Goal: Information Seeking & Learning: Learn about a topic

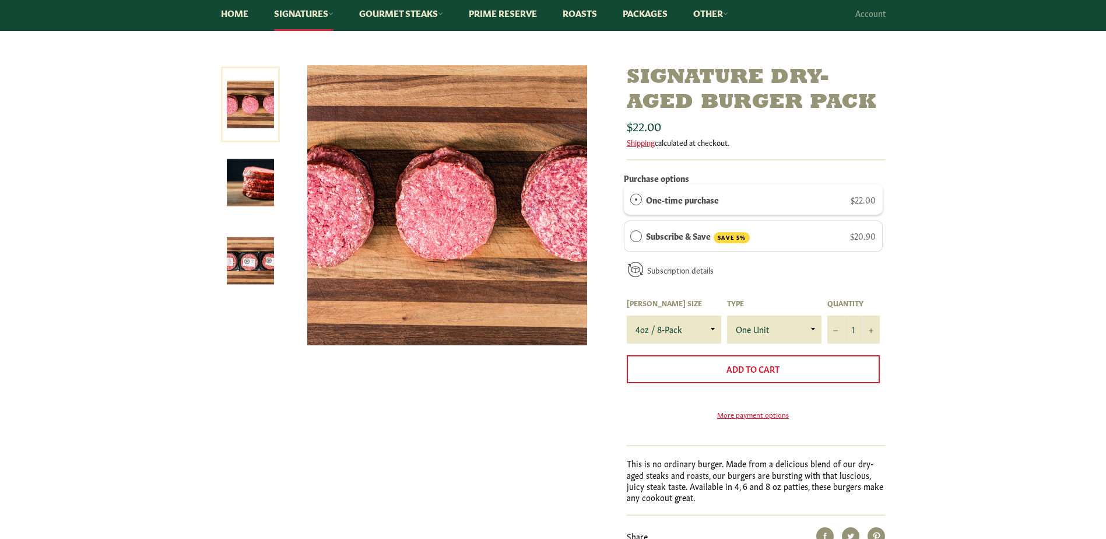
scroll to position [117, 0]
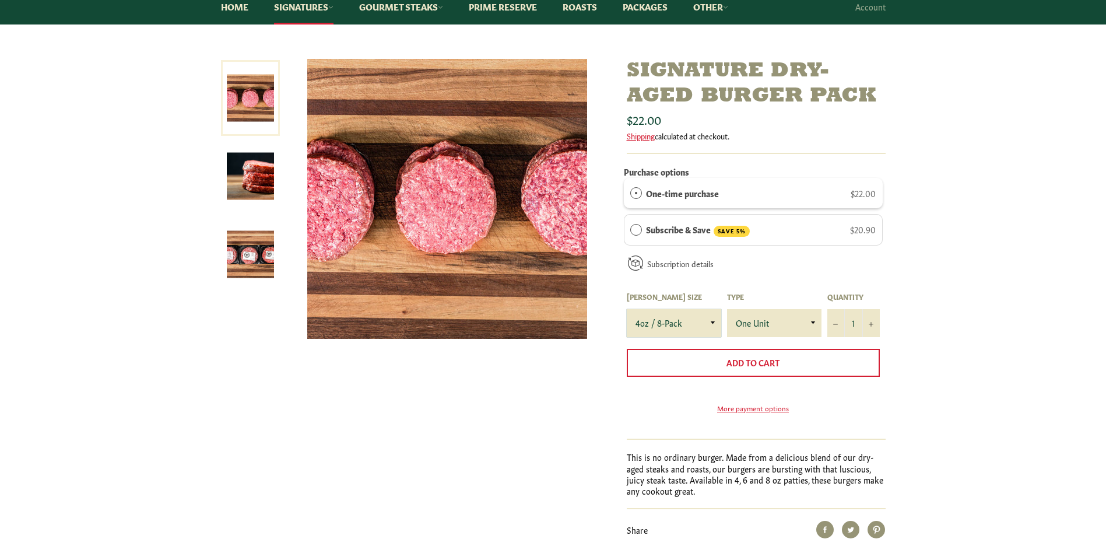
click at [715, 321] on select "4oz / 8-Pack 6oz / 4-Pack 8oz / 4-Pack" at bounding box center [674, 323] width 94 height 28
click at [714, 321] on select "4oz / 8-Pack 6oz / 4-Pack 8oz / 4-Pack" at bounding box center [674, 323] width 94 height 28
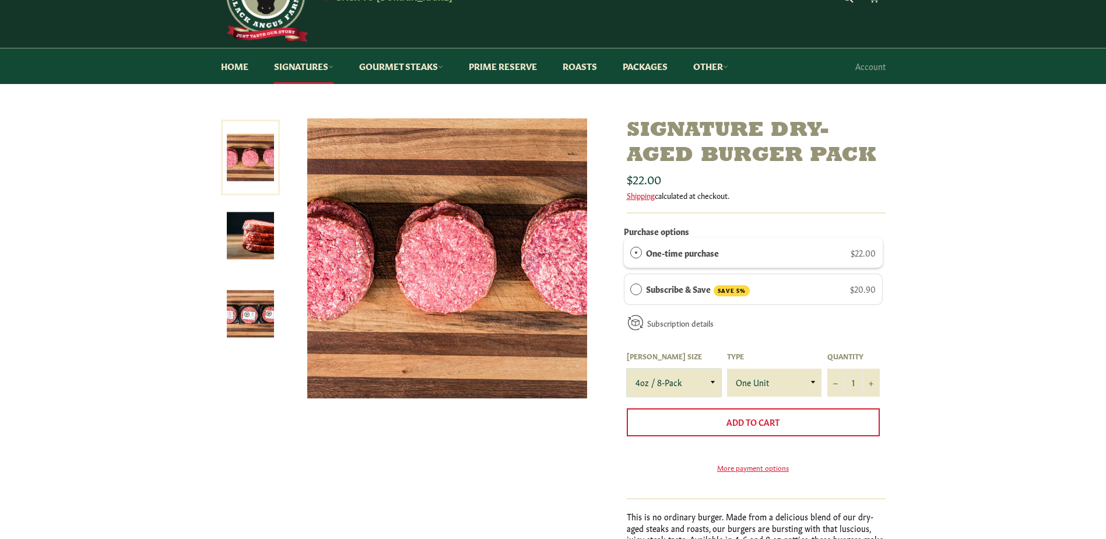
scroll to position [0, 0]
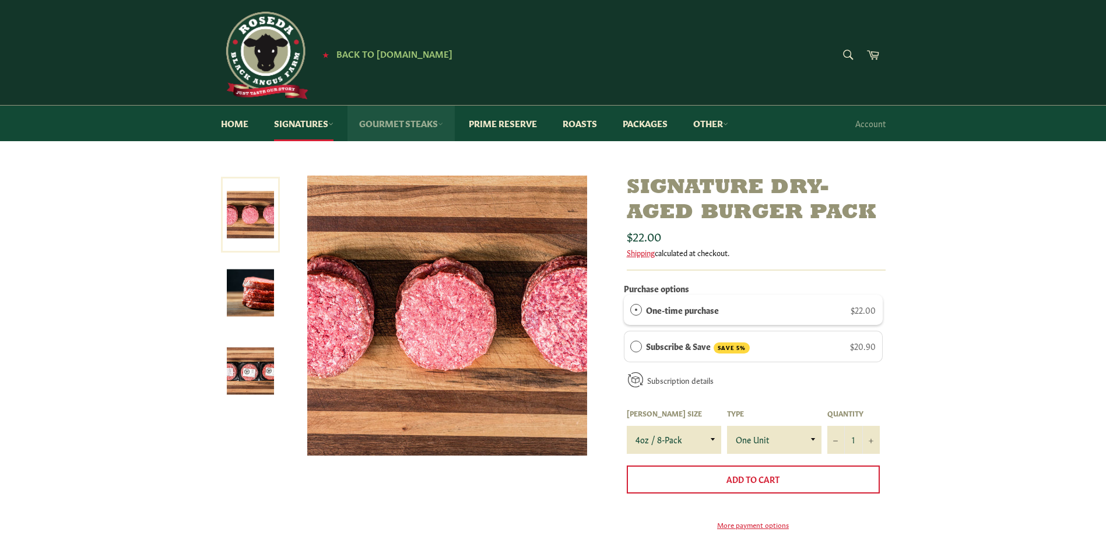
click at [430, 118] on link "Gourmet Steaks" at bounding box center [400, 124] width 107 height 36
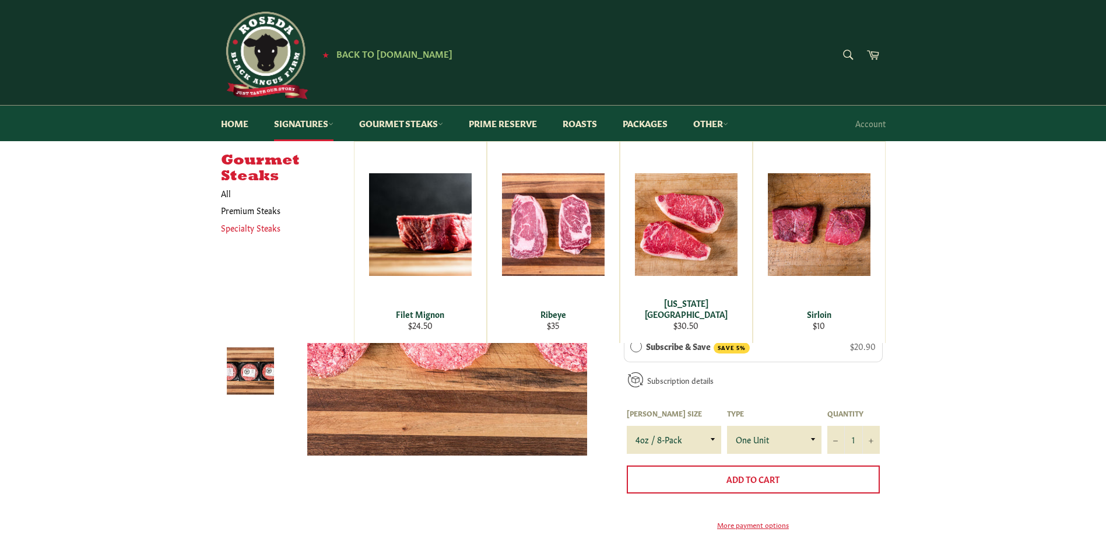
click at [257, 226] on link "Specialty Steaks" at bounding box center [278, 227] width 127 height 17
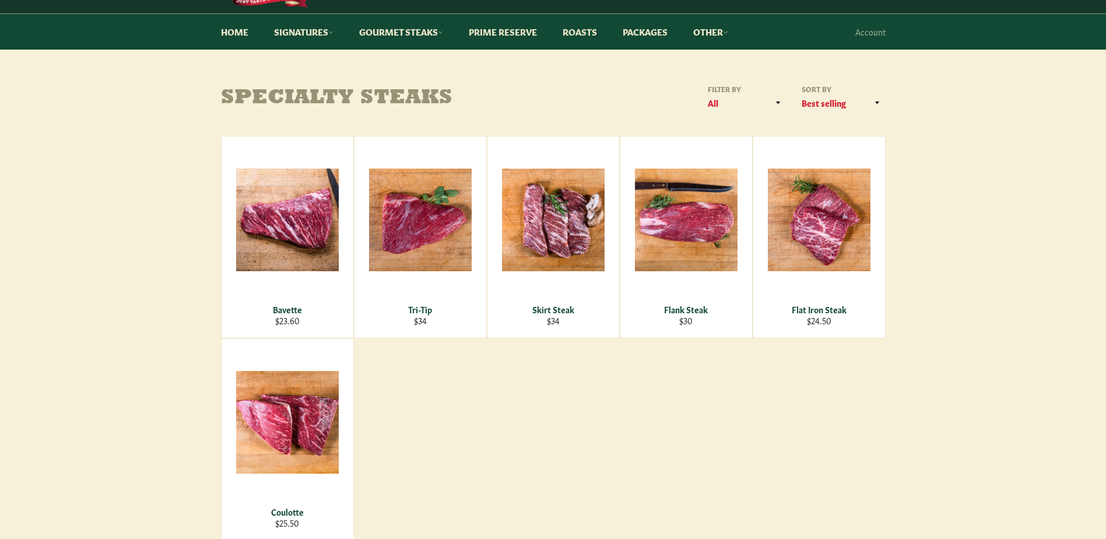
scroll to position [117, 0]
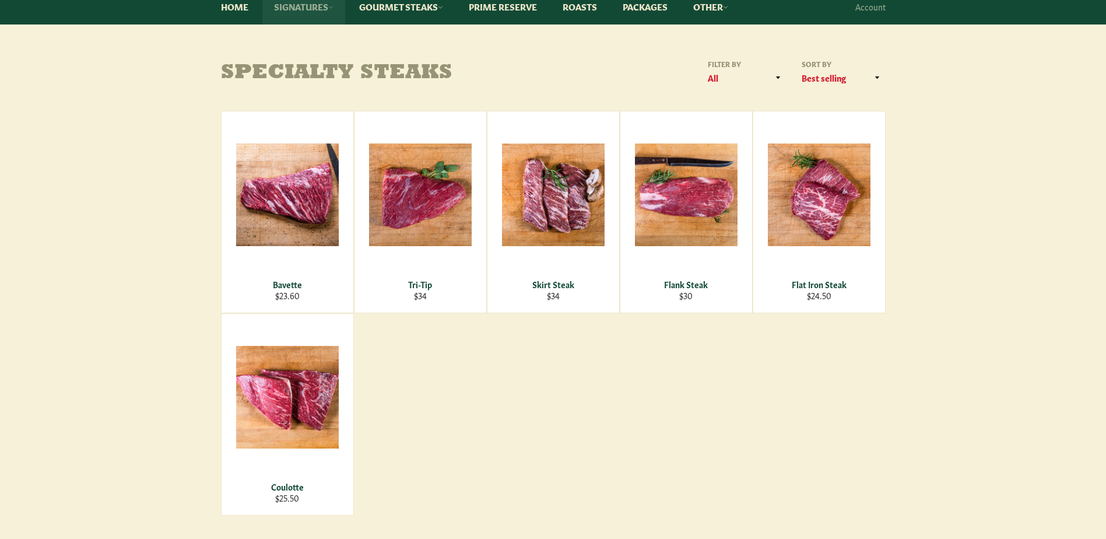
click at [303, 10] on link "Signatures" at bounding box center [303, 7] width 83 height 36
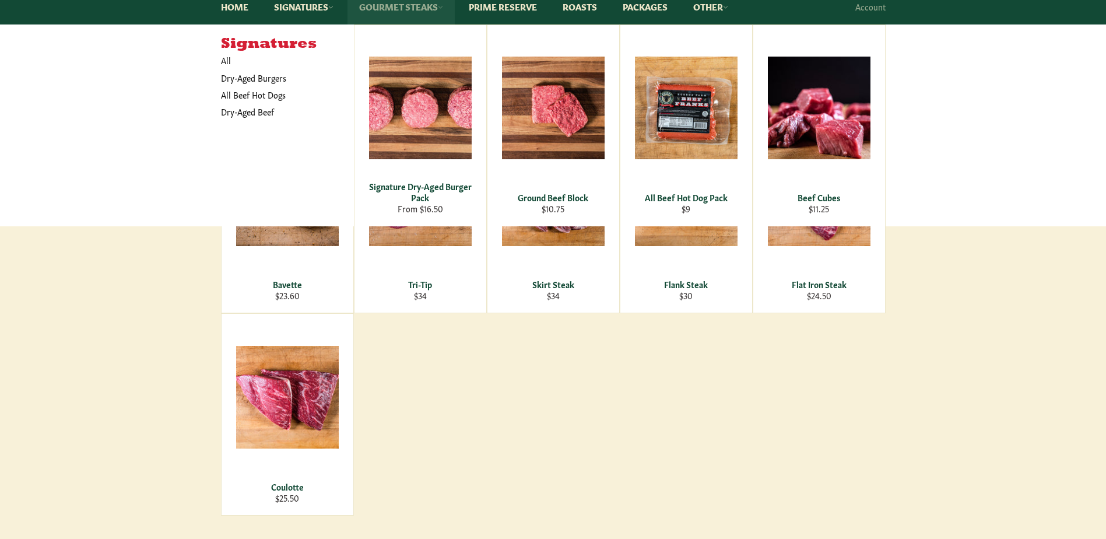
click at [441, 11] on link "Gourmet Steaks" at bounding box center [400, 7] width 107 height 36
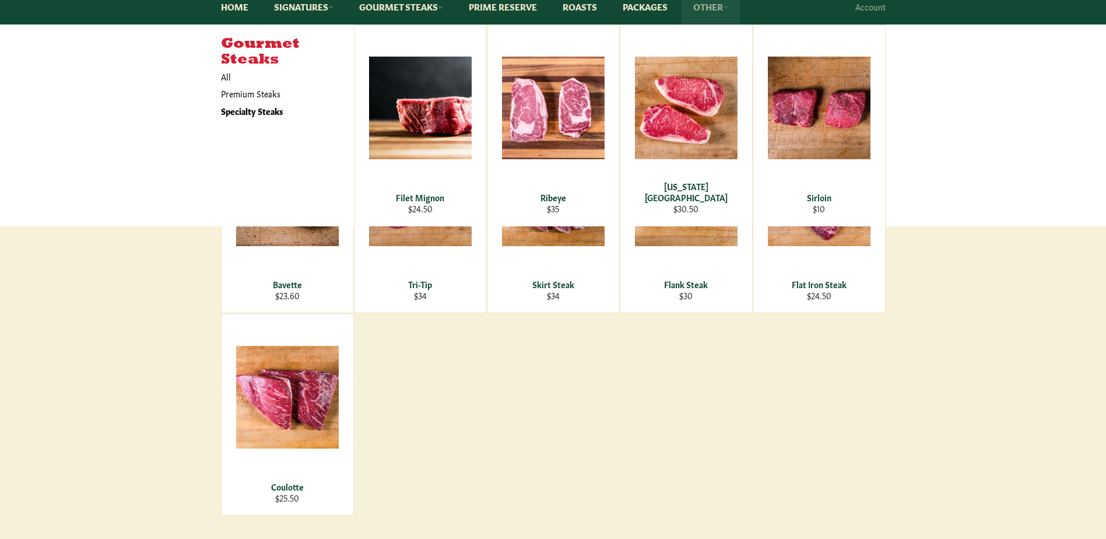
click at [736, 3] on link "Other" at bounding box center [711, 7] width 58 height 36
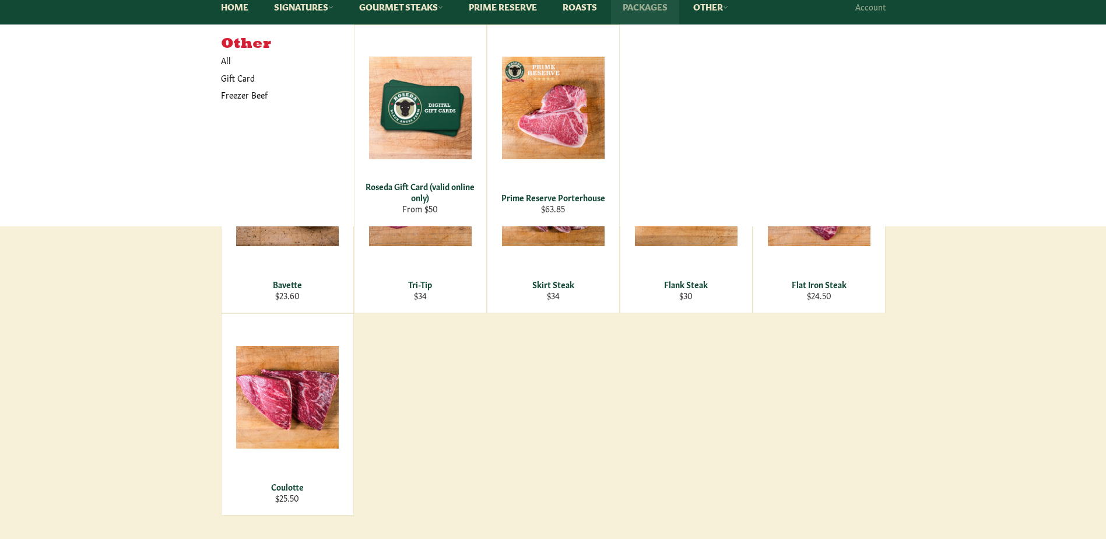
click at [661, 12] on link "Packages" at bounding box center [645, 7] width 68 height 36
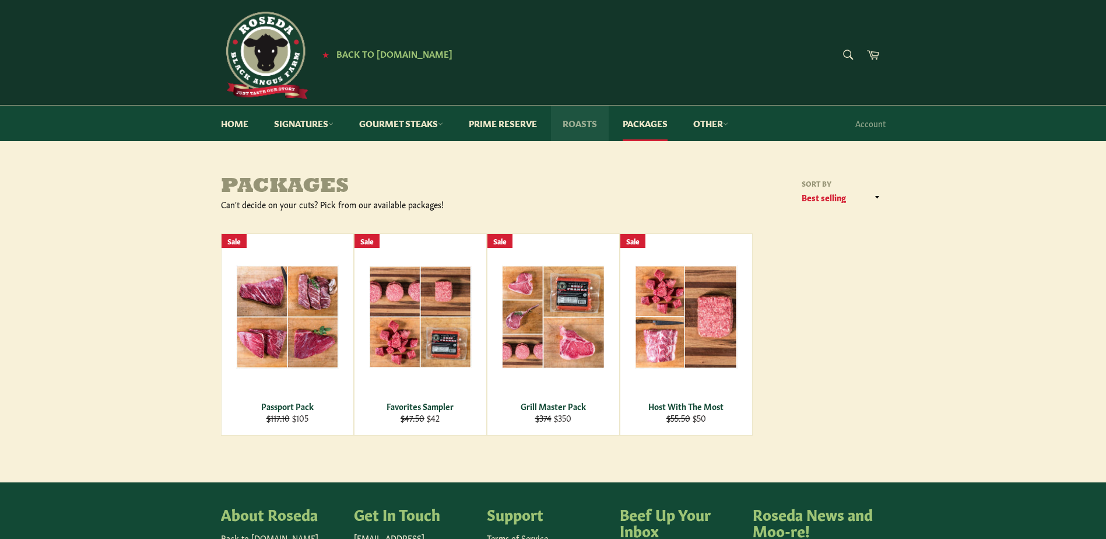
click at [582, 119] on link "Roasts" at bounding box center [580, 124] width 58 height 36
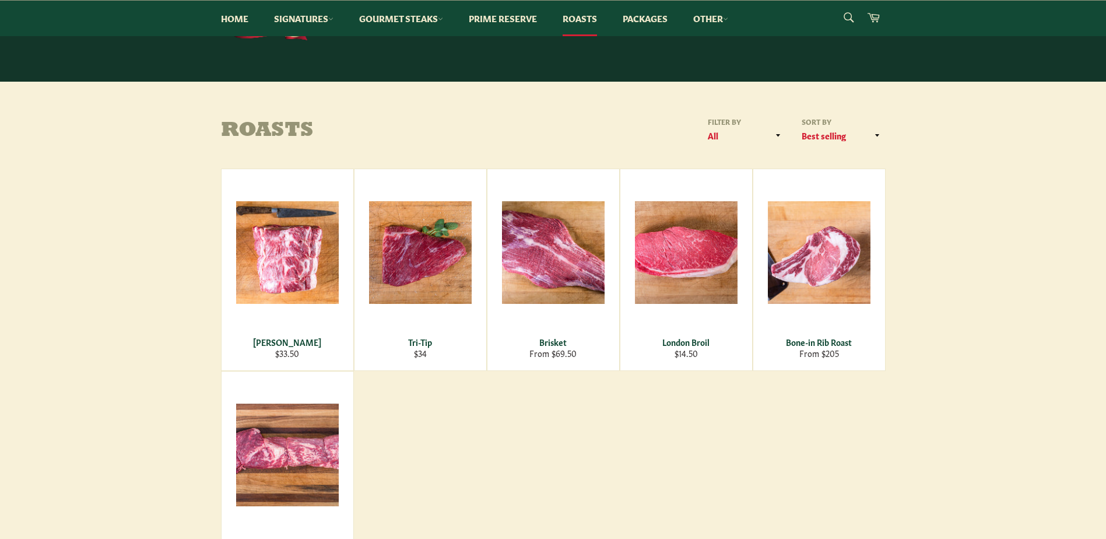
scroll to position [58, 0]
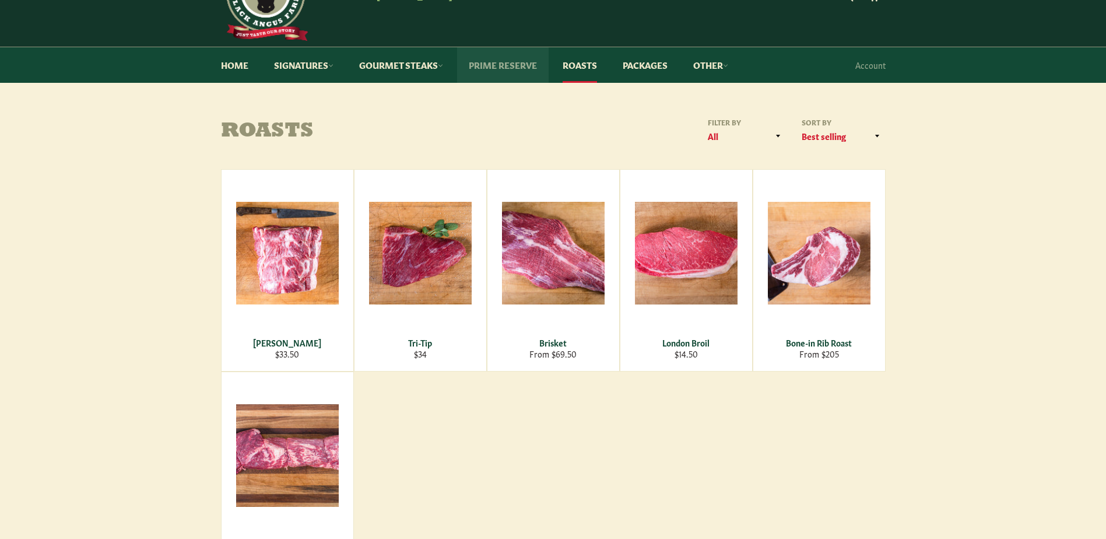
click at [532, 64] on link "Prime Reserve" at bounding box center [503, 65] width 92 height 36
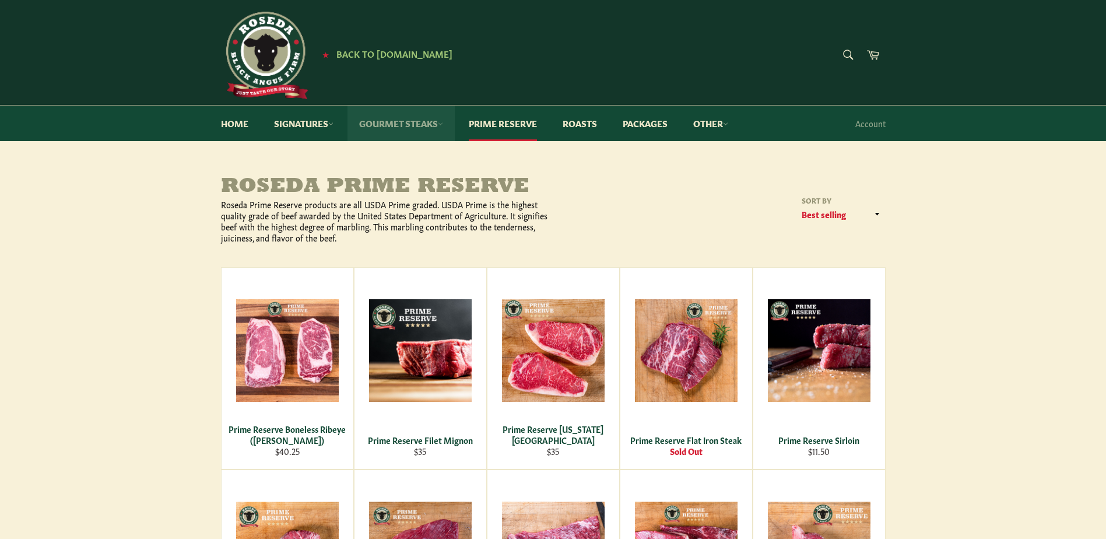
click at [441, 122] on link "Gourmet Steaks" at bounding box center [400, 124] width 107 height 36
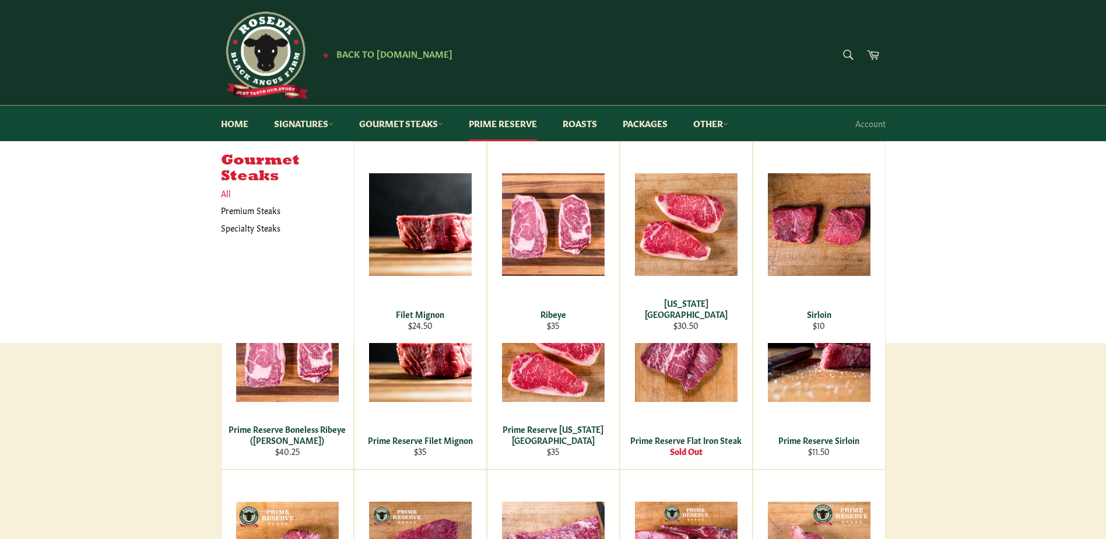
click at [226, 194] on link "All" at bounding box center [284, 193] width 139 height 17
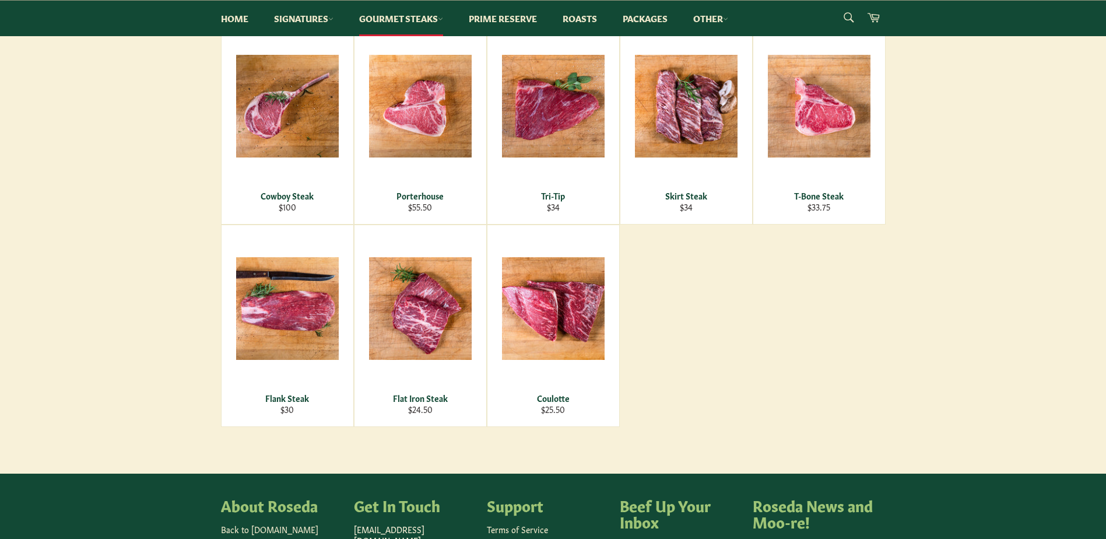
scroll to position [466, 0]
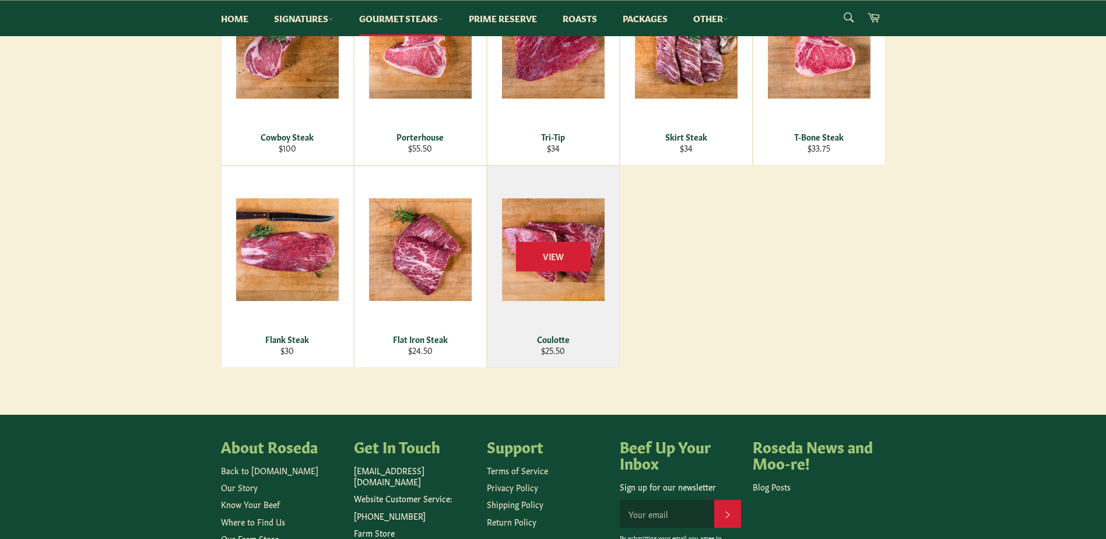
click at [559, 337] on div "Coulotte" at bounding box center [552, 338] width 117 height 11
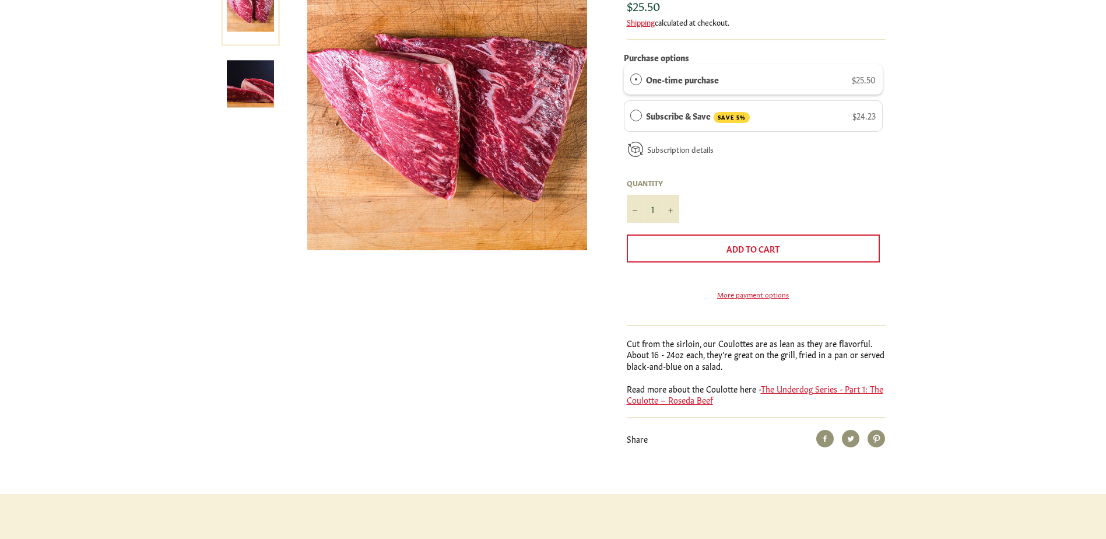
scroll to position [233, 0]
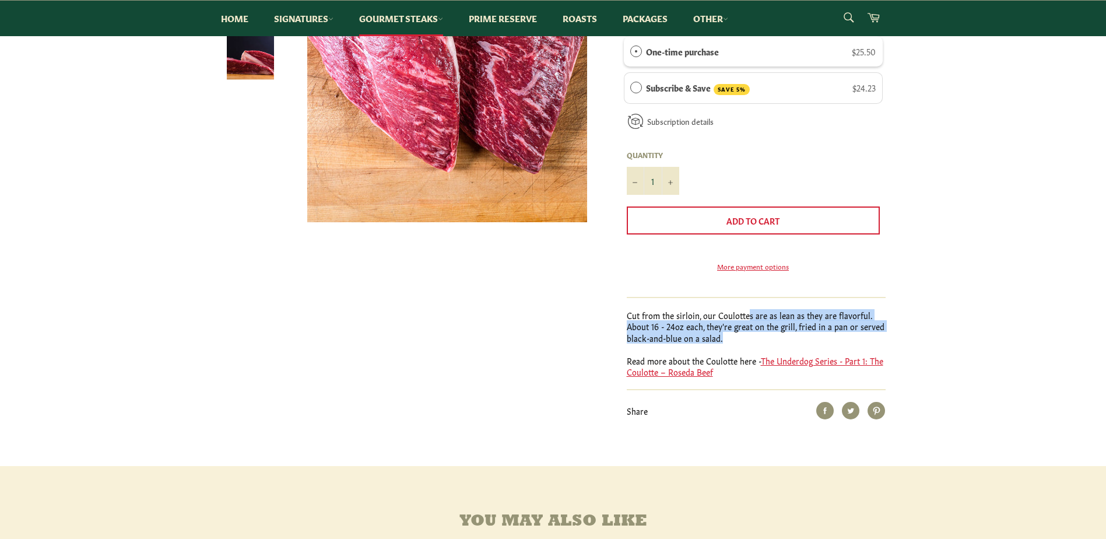
drag, startPoint x: 747, startPoint y: 333, endPoint x: 883, endPoint y: 354, distance: 137.5
click at [883, 343] on p "Cut from the sirloin, our Coulottes are as lean as they are flavorful. About 16…" at bounding box center [756, 327] width 259 height 34
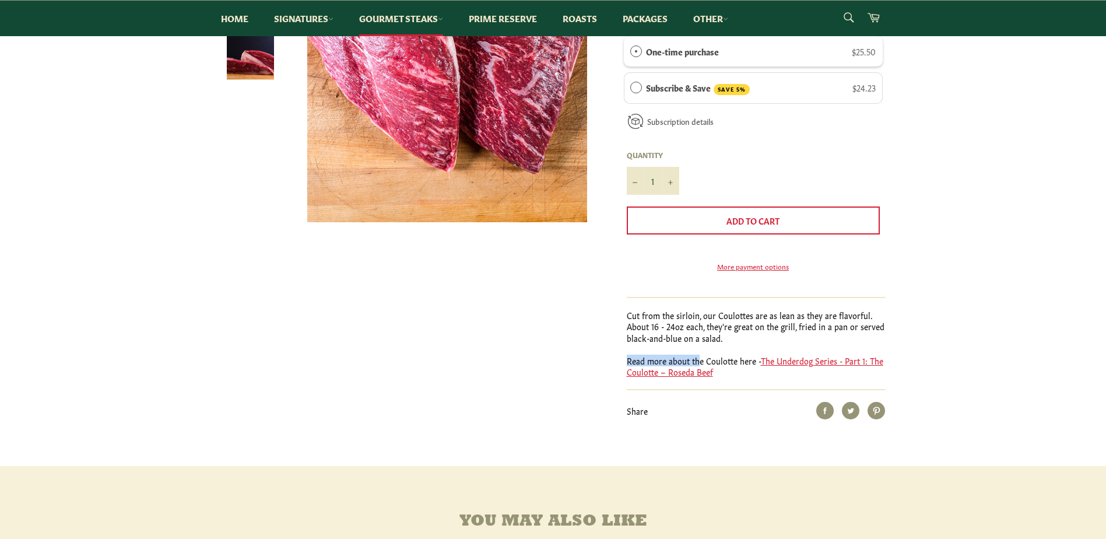
drag, startPoint x: 626, startPoint y: 380, endPoint x: 757, endPoint y: 377, distance: 131.2
click at [698, 378] on div "Coulotte Sale Regular price $25.50 Shipping calculated at checkout. Purchase op…" at bounding box center [750, 180] width 271 height 477
click at [867, 377] on link "The Underdog Series - Part 1: The Coulotte – Roseda Beef" at bounding box center [755, 365] width 257 height 23
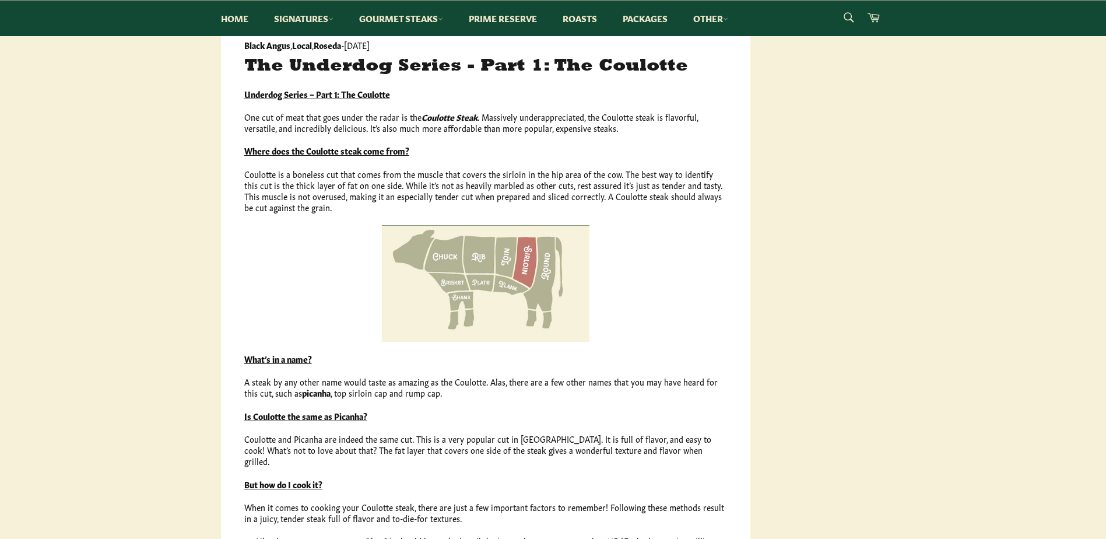
scroll to position [700, 0]
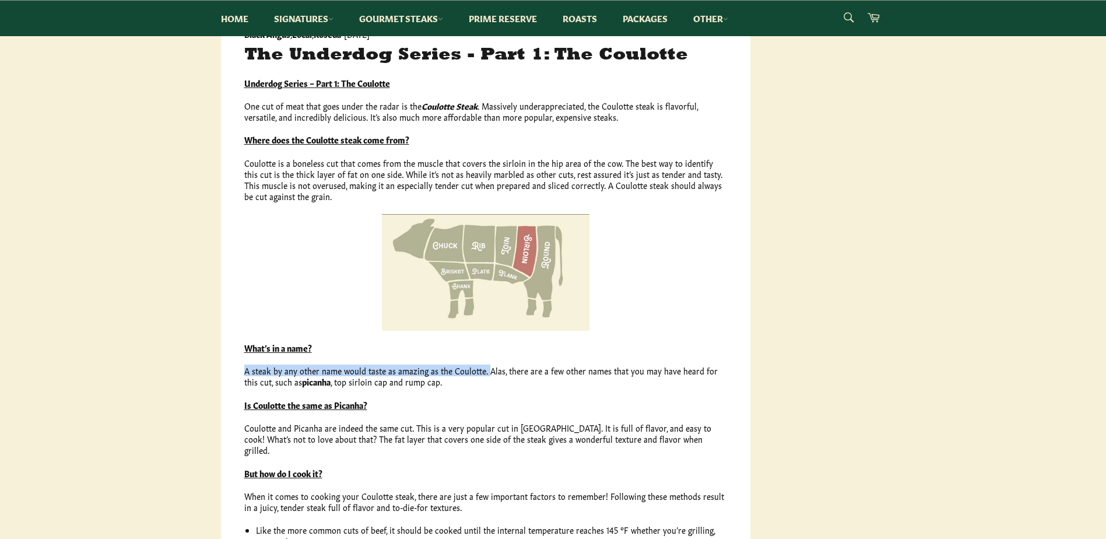
drag, startPoint x: 243, startPoint y: 371, endPoint x: 486, endPoint y: 370, distance: 243.7
click at [486, 370] on div "Black Angus , Local , [GEOGRAPHIC_DATA] - [DATE] The Underdog Series - Part 1: …" at bounding box center [485, 178] width 529 height 1404
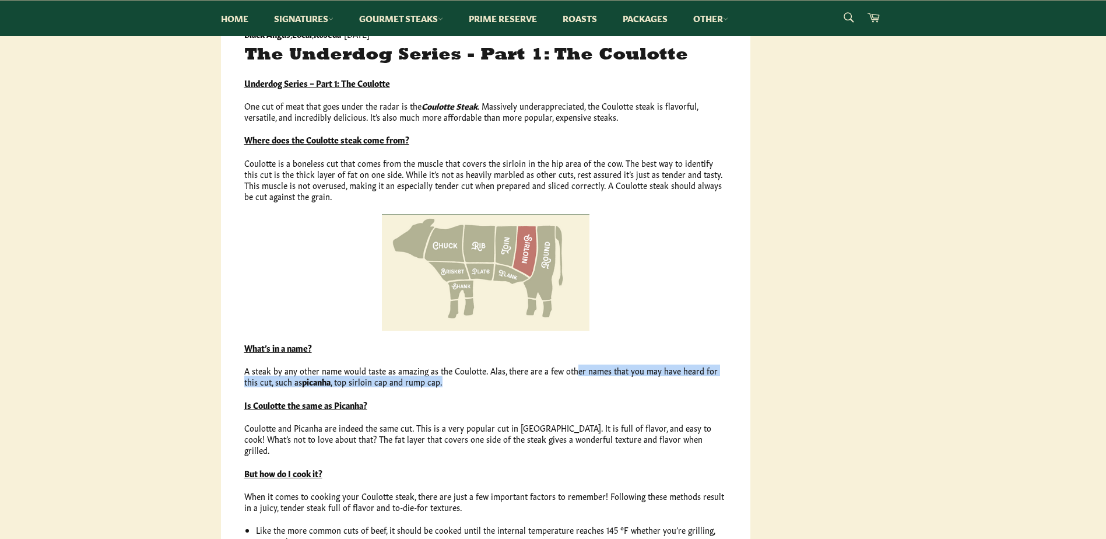
drag, startPoint x: 682, startPoint y: 370, endPoint x: 759, endPoint y: 385, distance: 79.0
click at [759, 385] on article "Black Angus , Local , [GEOGRAPHIC_DATA] - [DATE] The Underdog Series - Part 1: …" at bounding box center [547, 349] width 676 height 1747
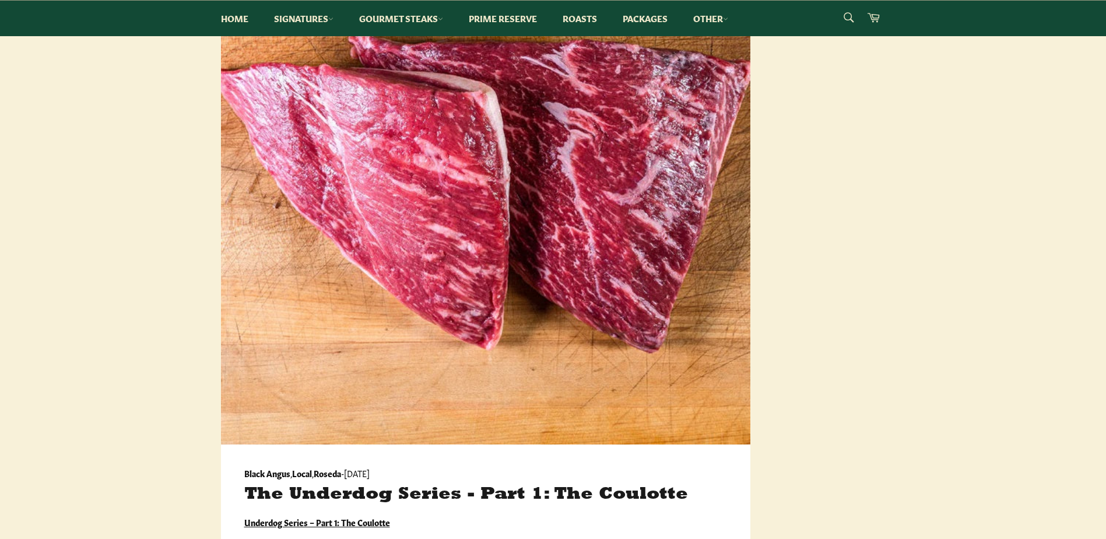
scroll to position [58, 0]
